Goal: Transaction & Acquisition: Purchase product/service

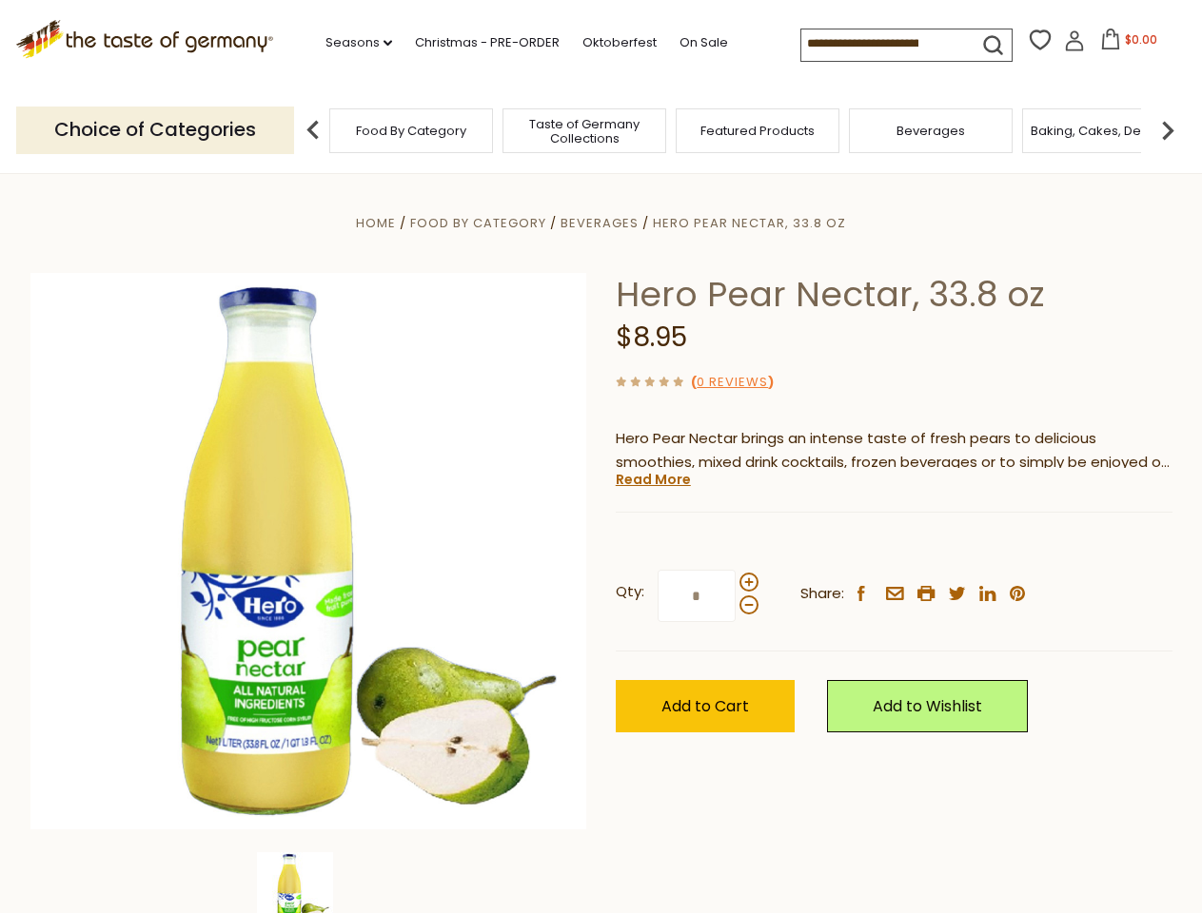
click at [600, 457] on div "Home Food By Category [GEOGRAPHIC_DATA] Hero Pear Nectar, 33.8 oz Hero Pear Nec…" at bounding box center [601, 577] width 1170 height 733
click at [351, 43] on link "Seasons dropdown_arrow" at bounding box center [358, 42] width 67 height 21
click at [883, 44] on input at bounding box center [881, 42] width 161 height 27
click at [1125, 45] on span "$0.00" at bounding box center [1141, 39] width 32 height 16
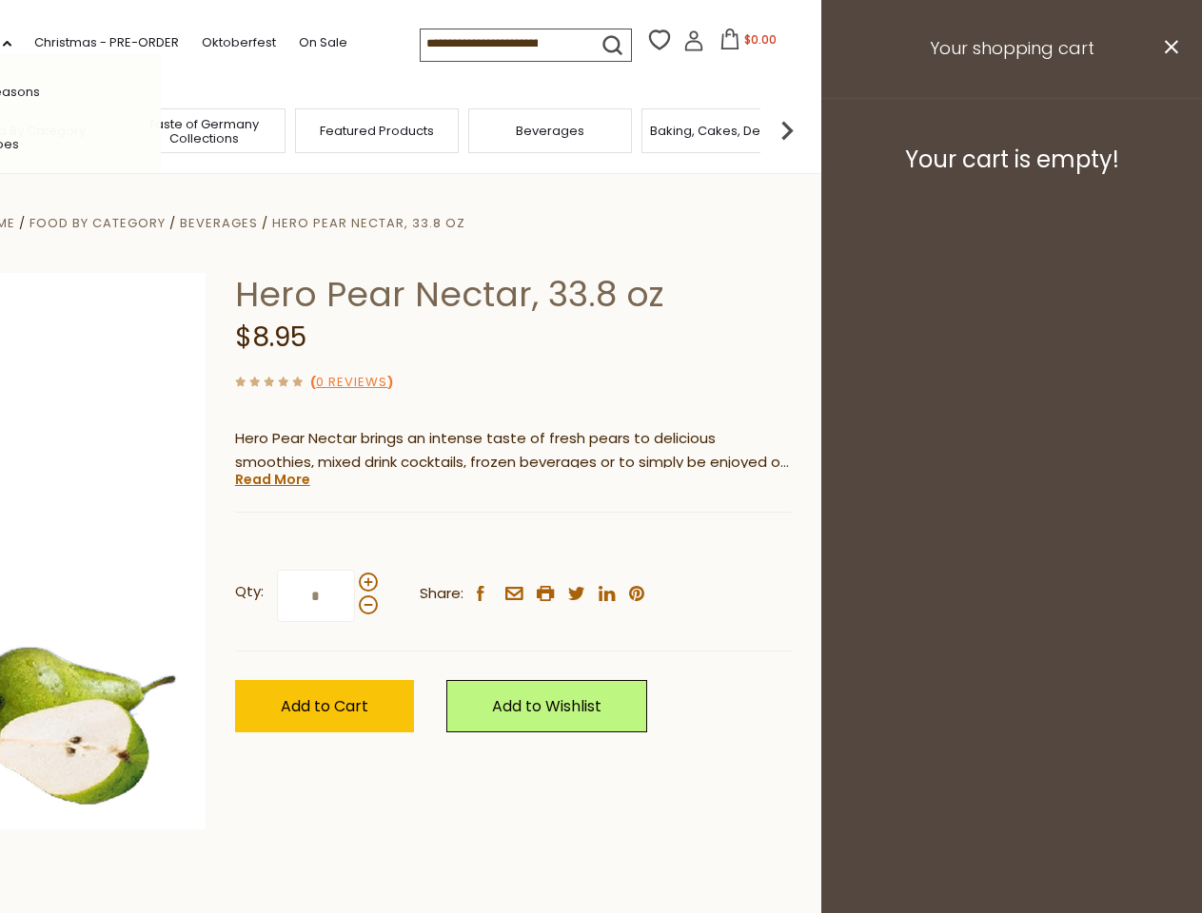
click at [161, 129] on div "All Seasons Recipes Game Day [DATE] [DATE] [DATE][PERSON_NAME] [DATE] Springfes…" at bounding box center [53, 456] width 216 height 807
click at [806, 129] on img at bounding box center [787, 130] width 38 height 38
click at [600, 543] on div "Qty: * Share: facebook email printer twitter linkedin pinterest" at bounding box center [513, 596] width 557 height 110
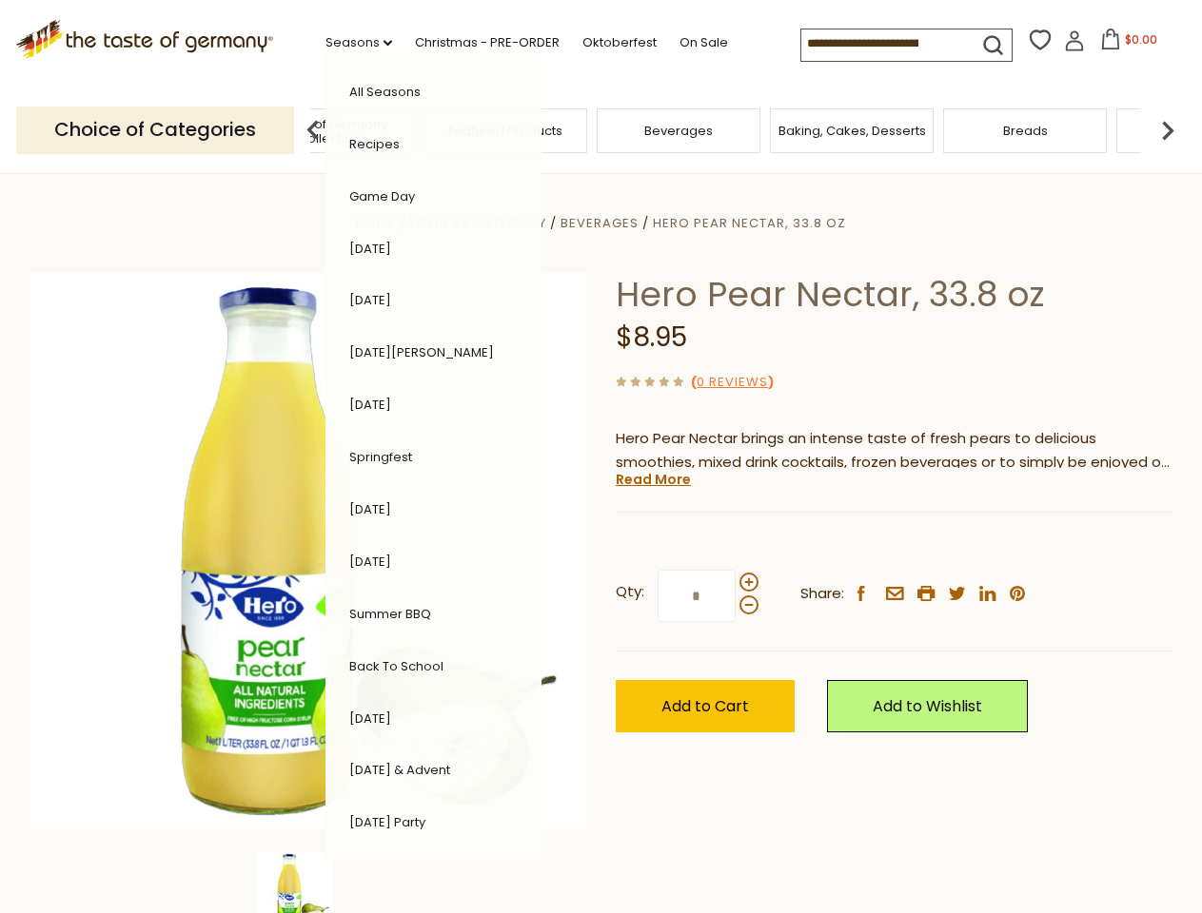
click at [308, 883] on img at bounding box center [295, 891] width 76 height 76
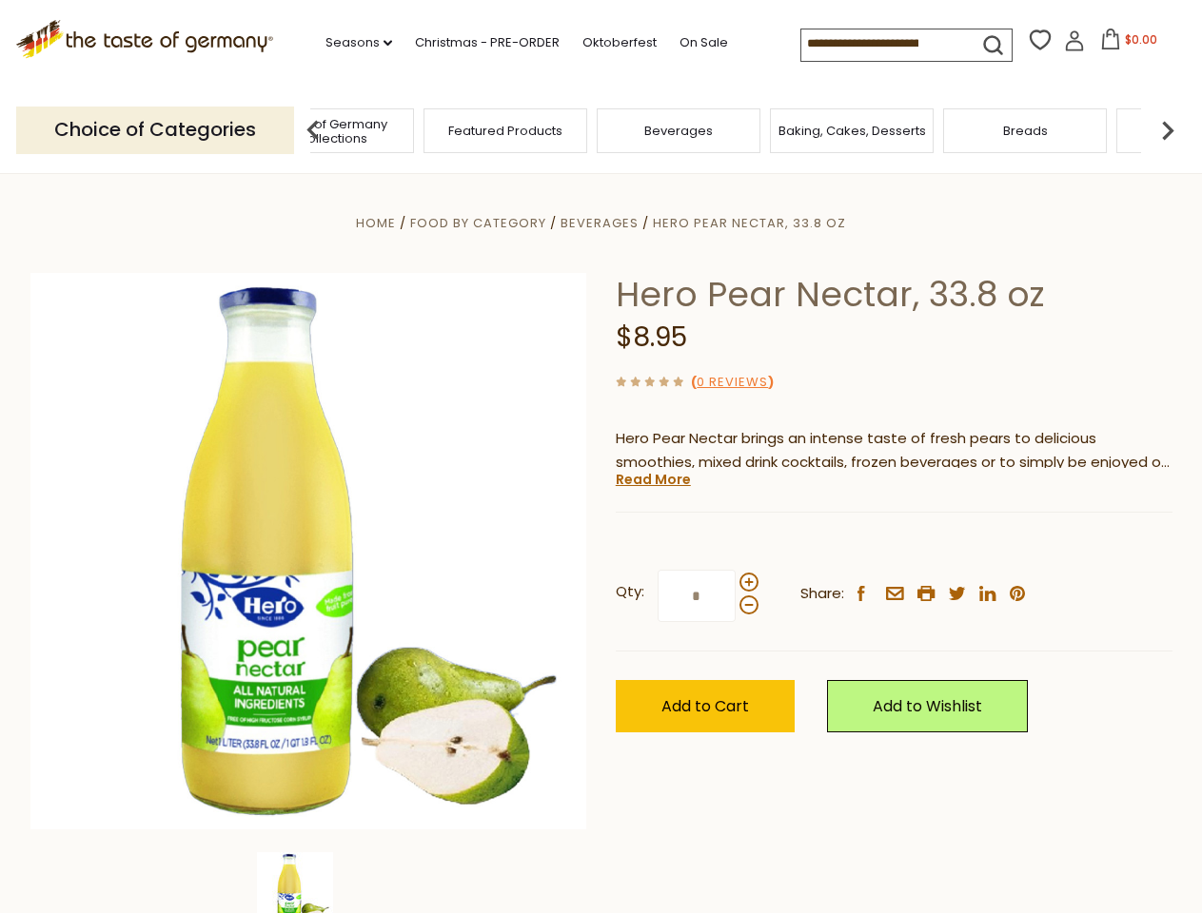
click at [308, 883] on img at bounding box center [295, 891] width 76 height 76
click at [652, 480] on link "Read More" at bounding box center [653, 479] width 75 height 19
